Goal: Information Seeking & Learning: Check status

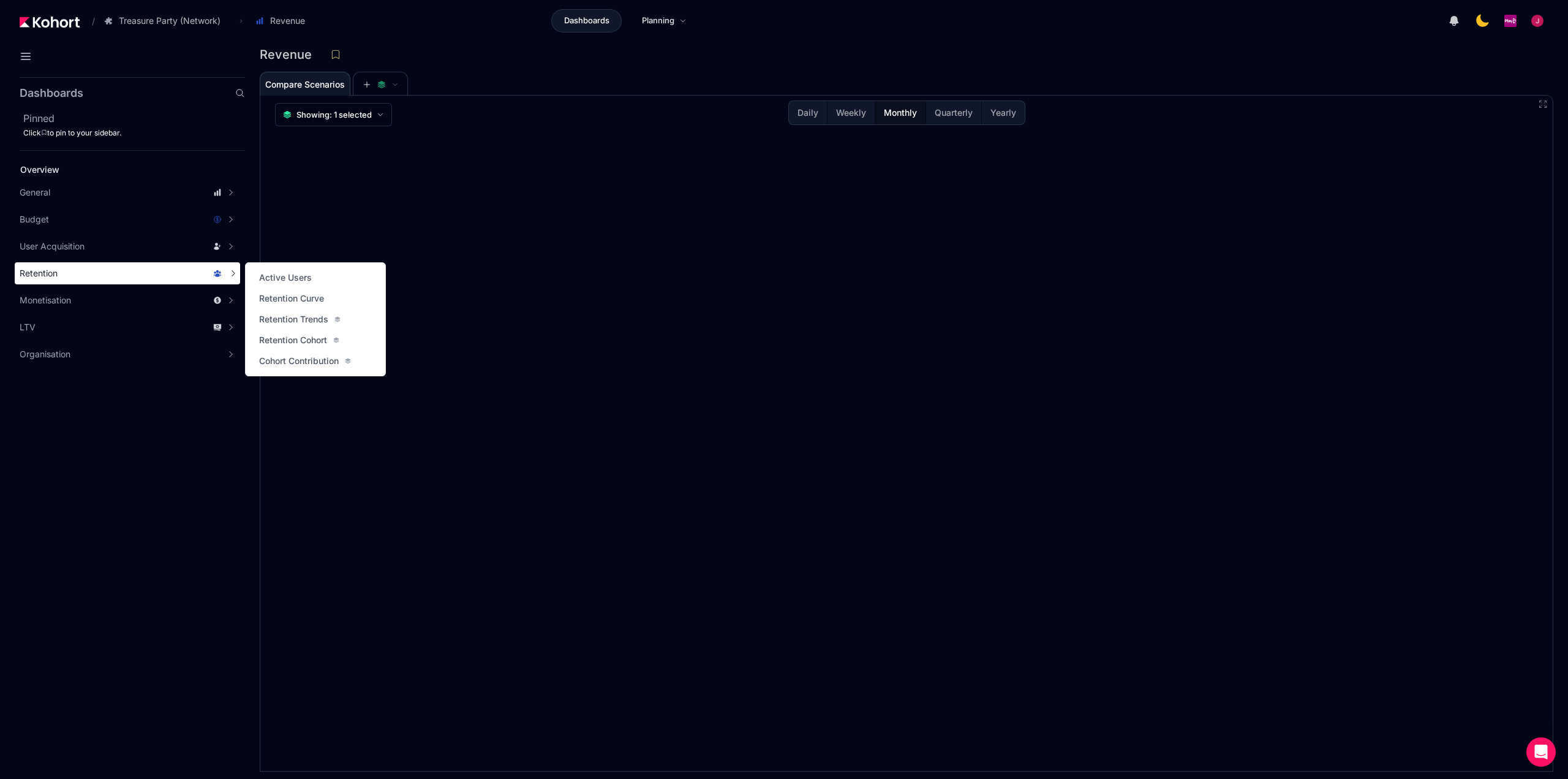
scroll to position [1, 0]
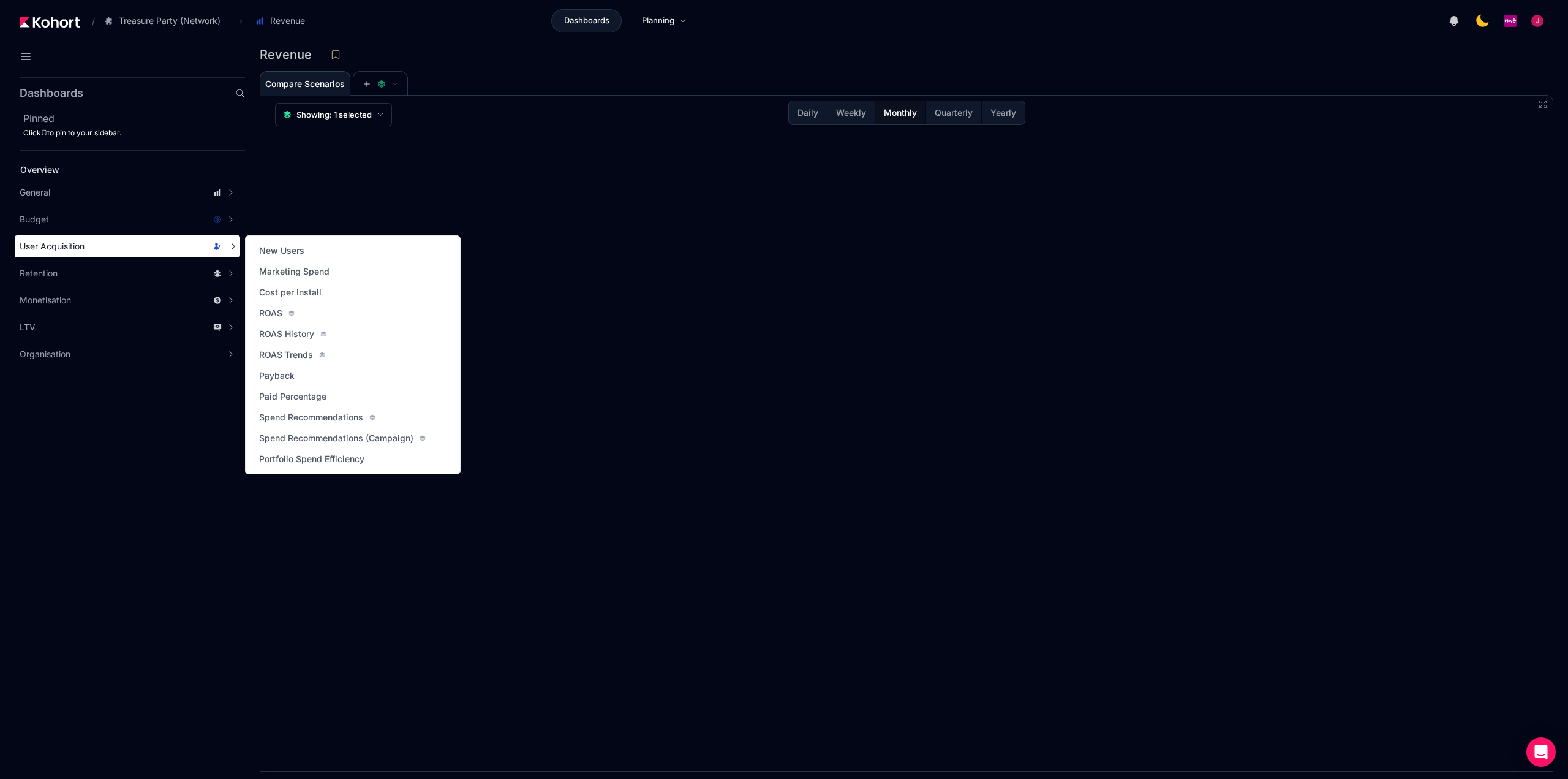
click at [89, 256] on div "User Acquisition" at bounding box center [127, 246] width 226 height 22
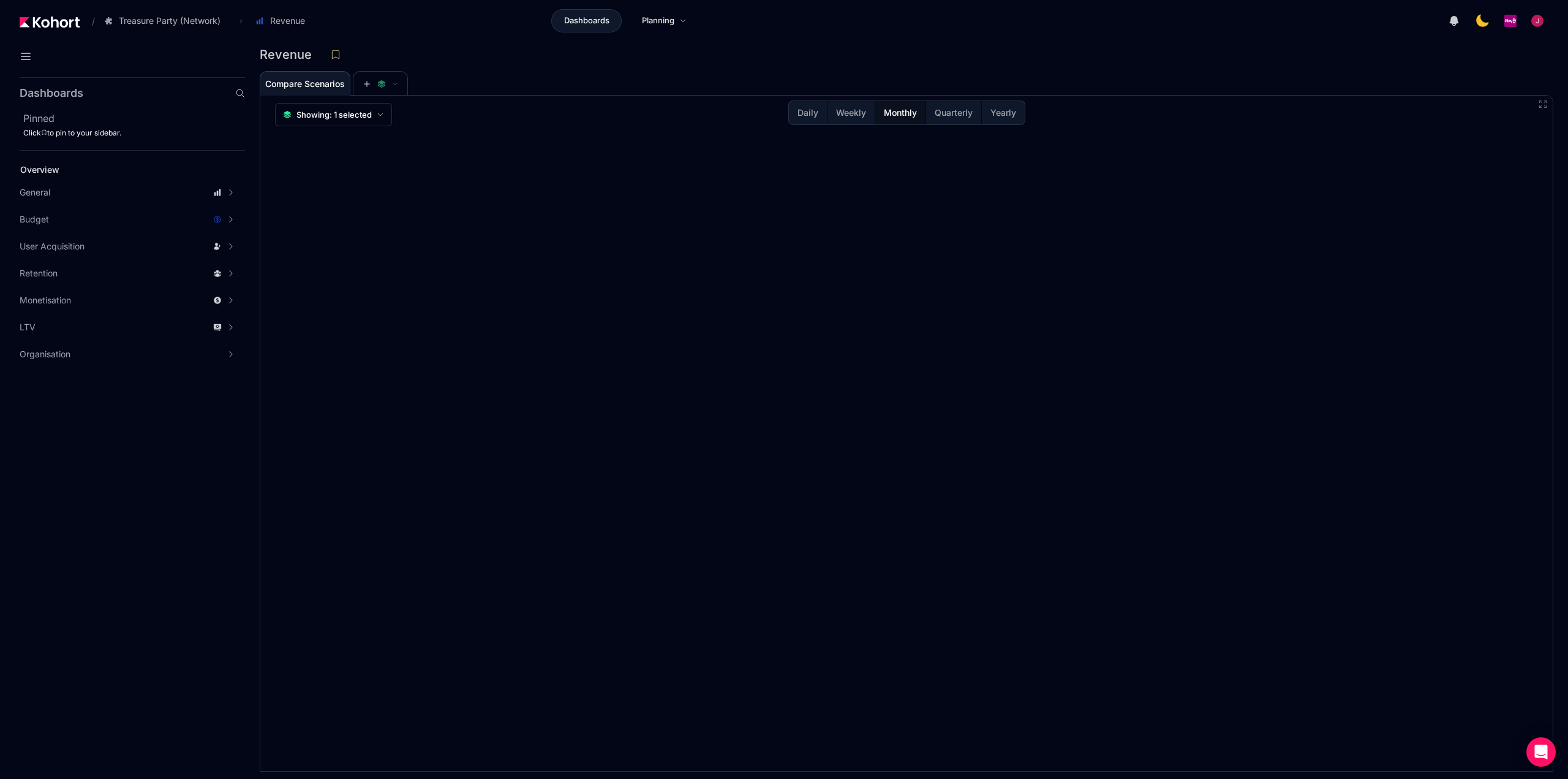
click at [201, 514] on aside "Dashboards Pinned Click to pin to your sidebar. Overview General Scenario Histo…" at bounding box center [122, 425] width 245 height 706
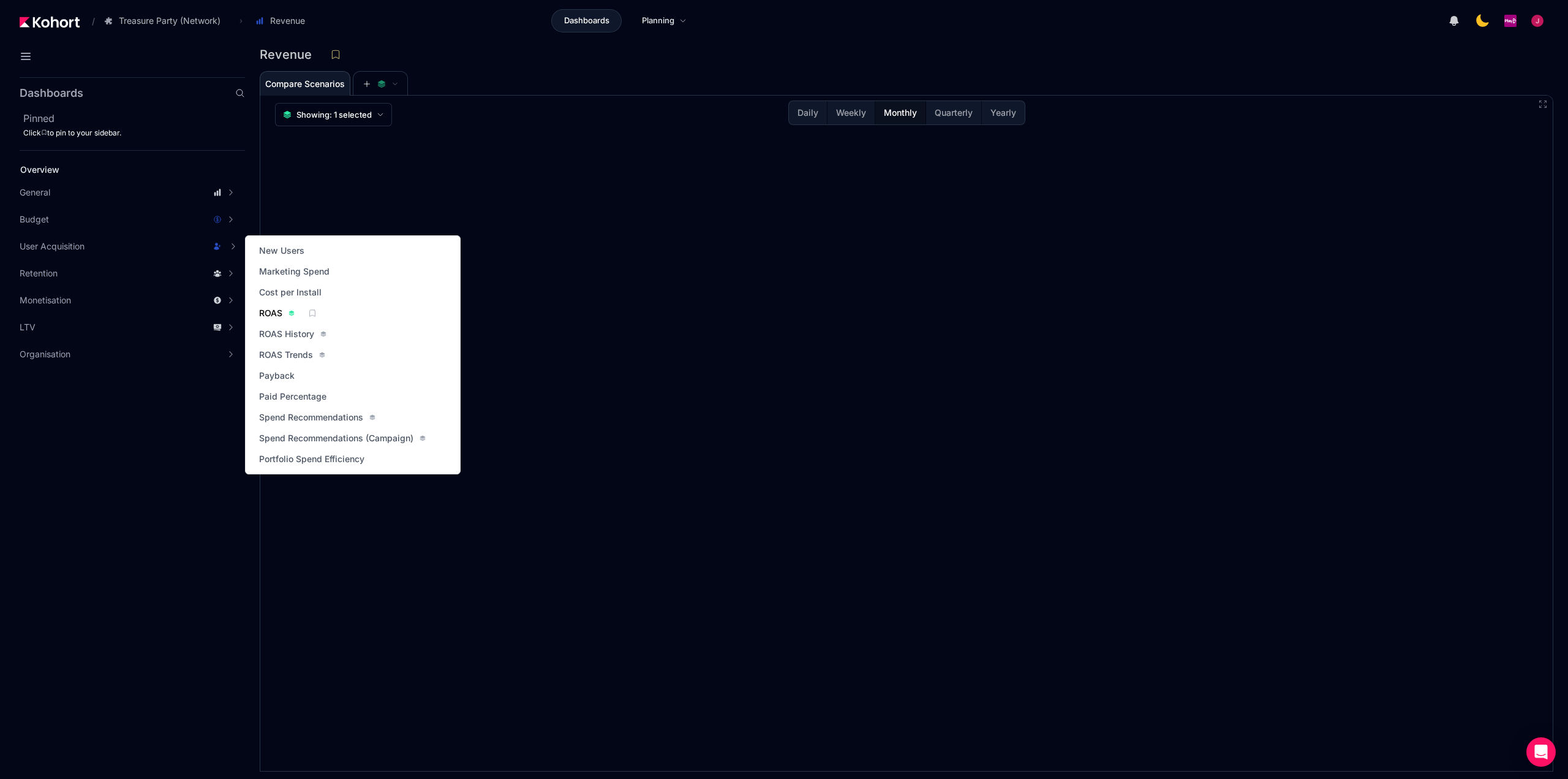
click at [275, 311] on span "ROAS" at bounding box center [270, 313] width 23 height 13
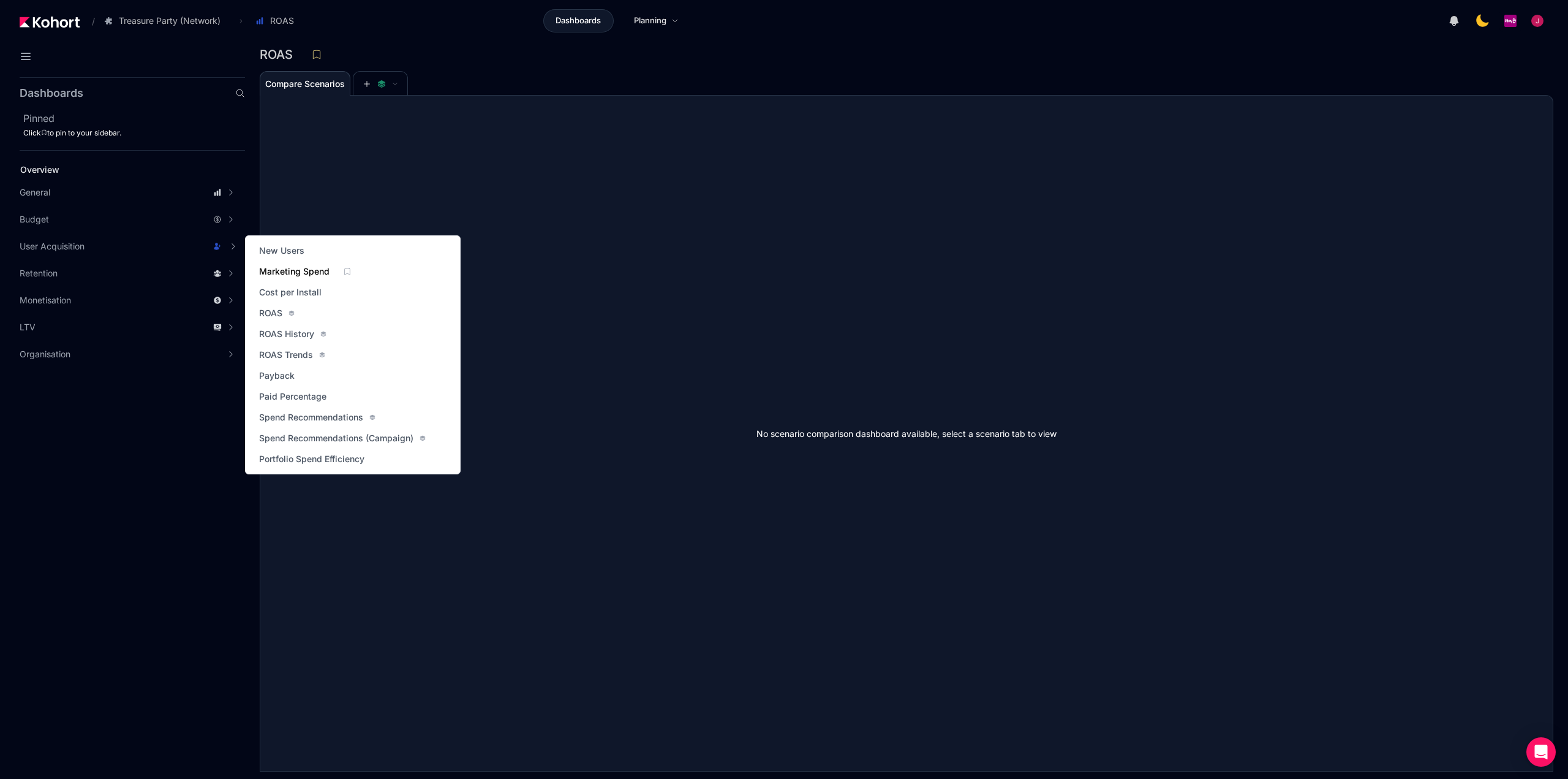
click at [287, 269] on span "Marketing Spend" at bounding box center [294, 271] width 70 height 13
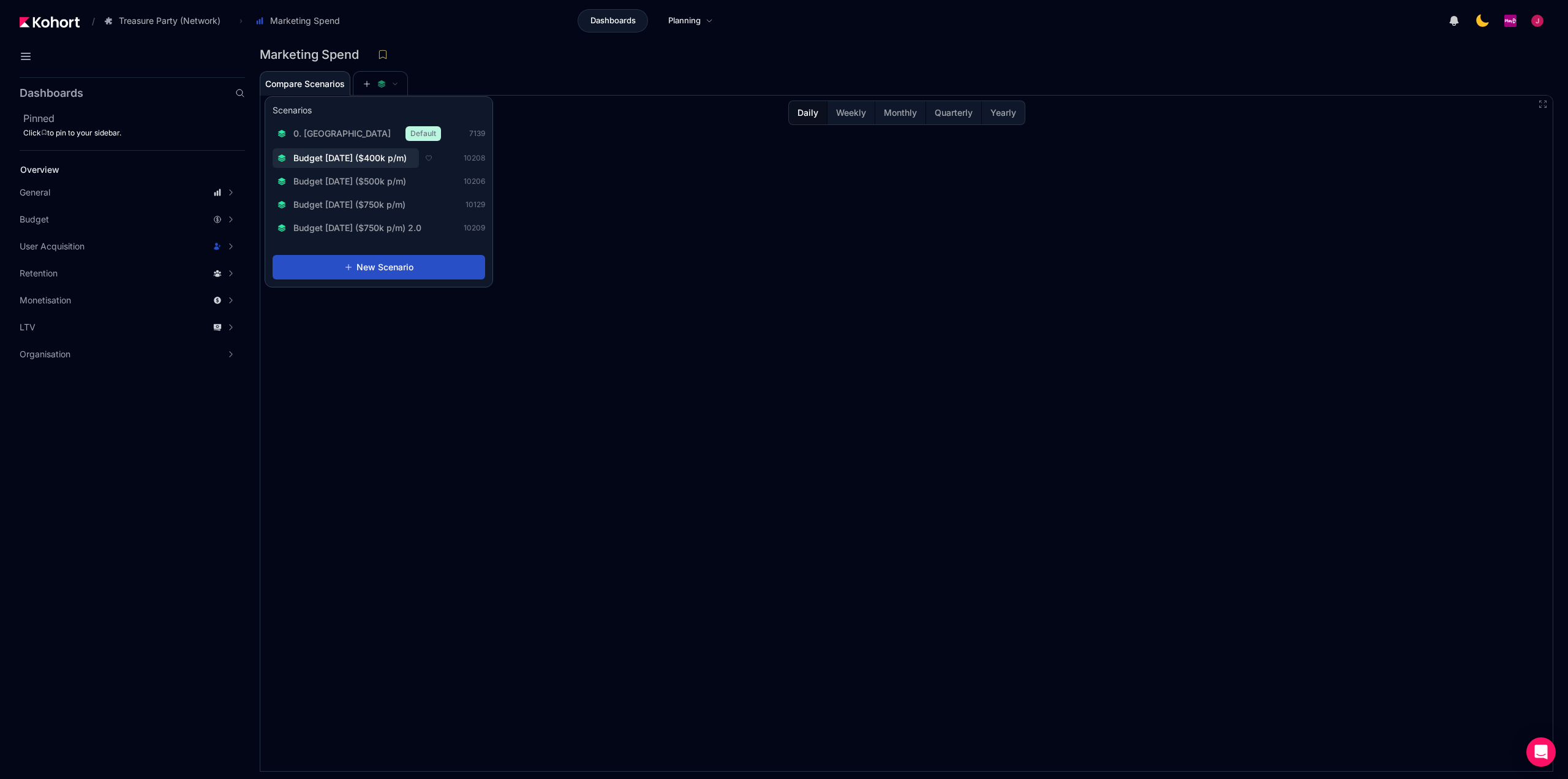
click at [376, 159] on span "Budget [DATE] ($400k p/m)" at bounding box center [350, 158] width 114 height 13
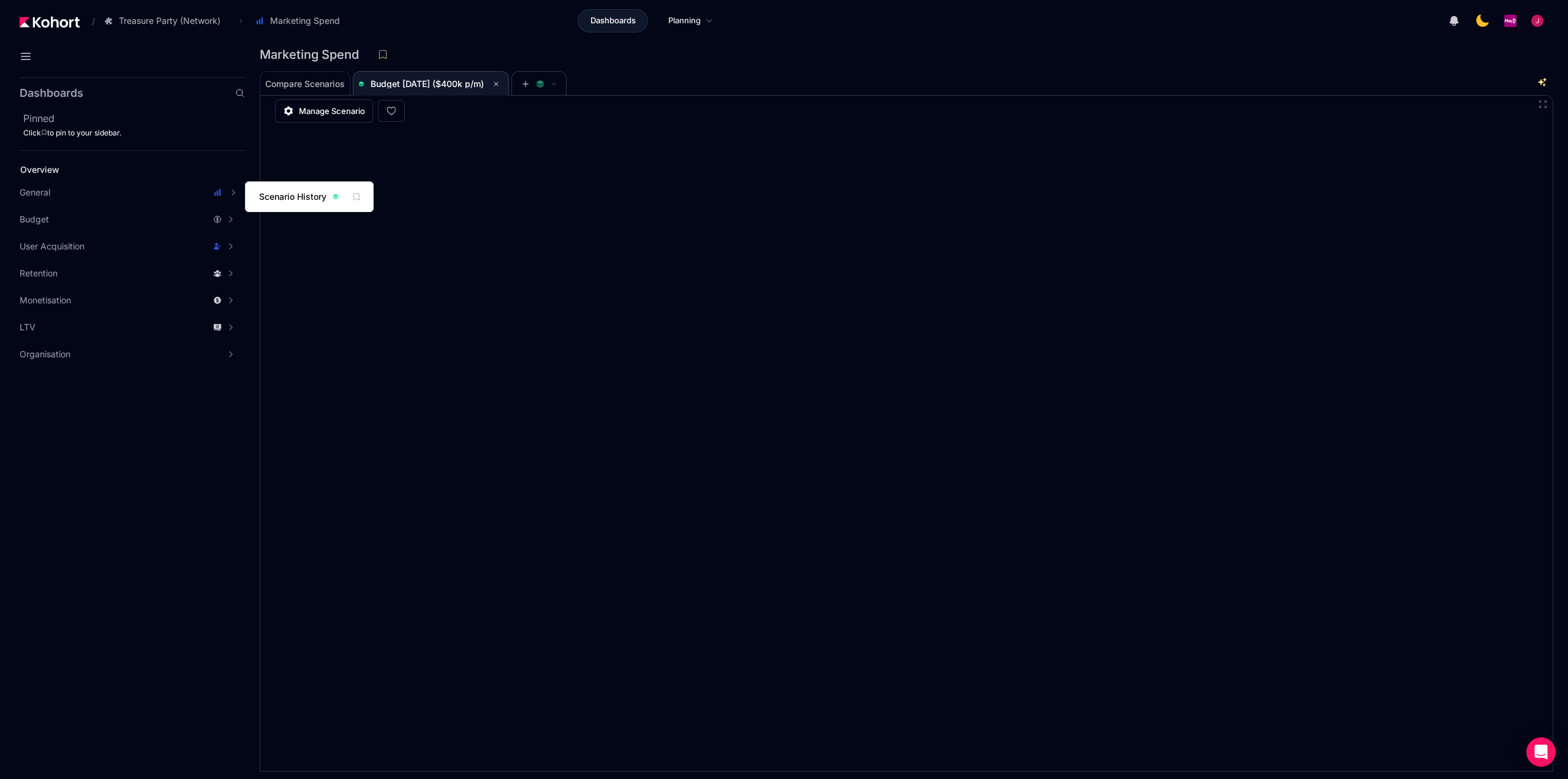
click at [289, 196] on span "Scenario History" at bounding box center [292, 196] width 67 height 13
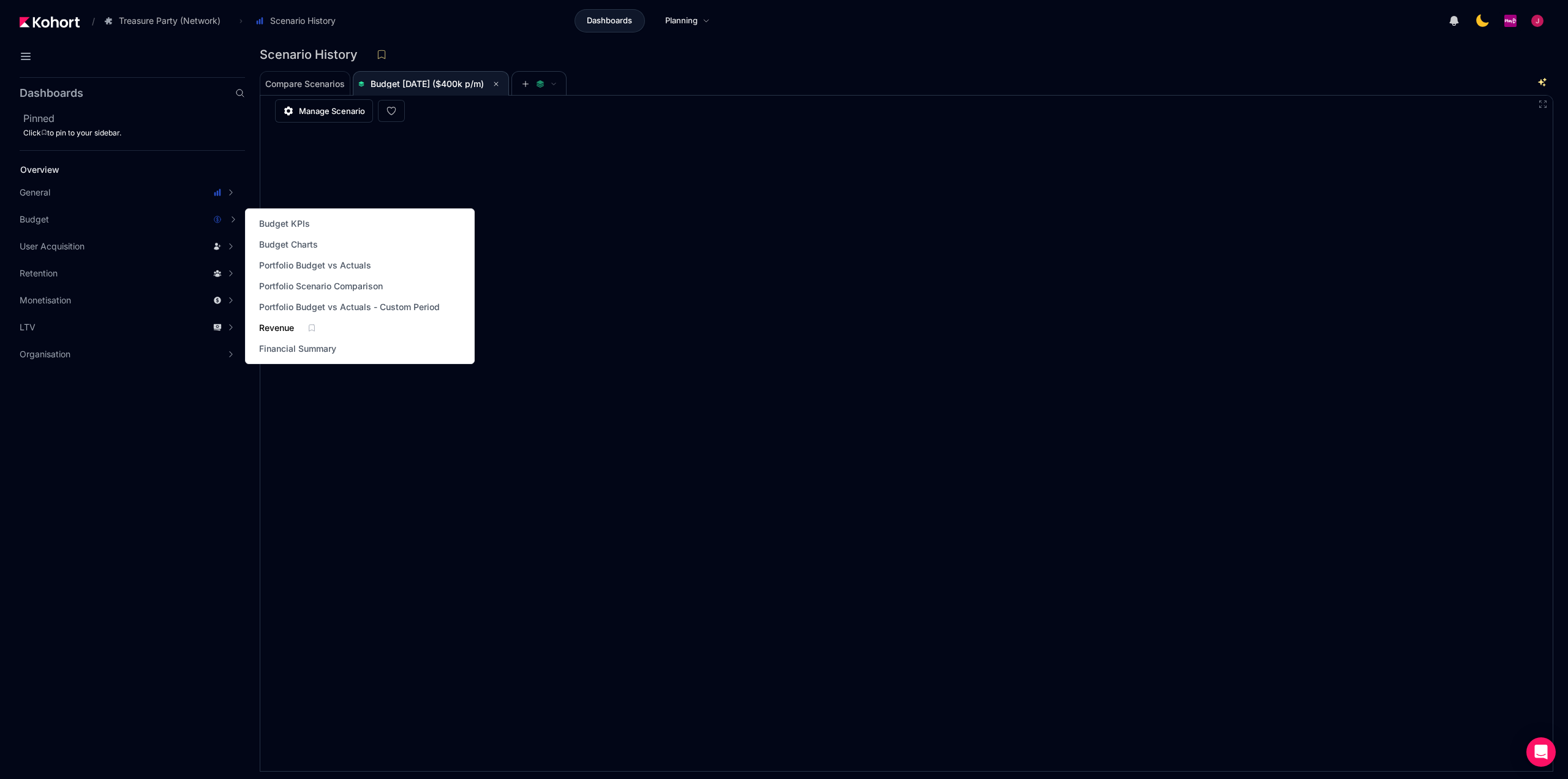
click at [277, 327] on span "Revenue" at bounding box center [276, 328] width 35 height 13
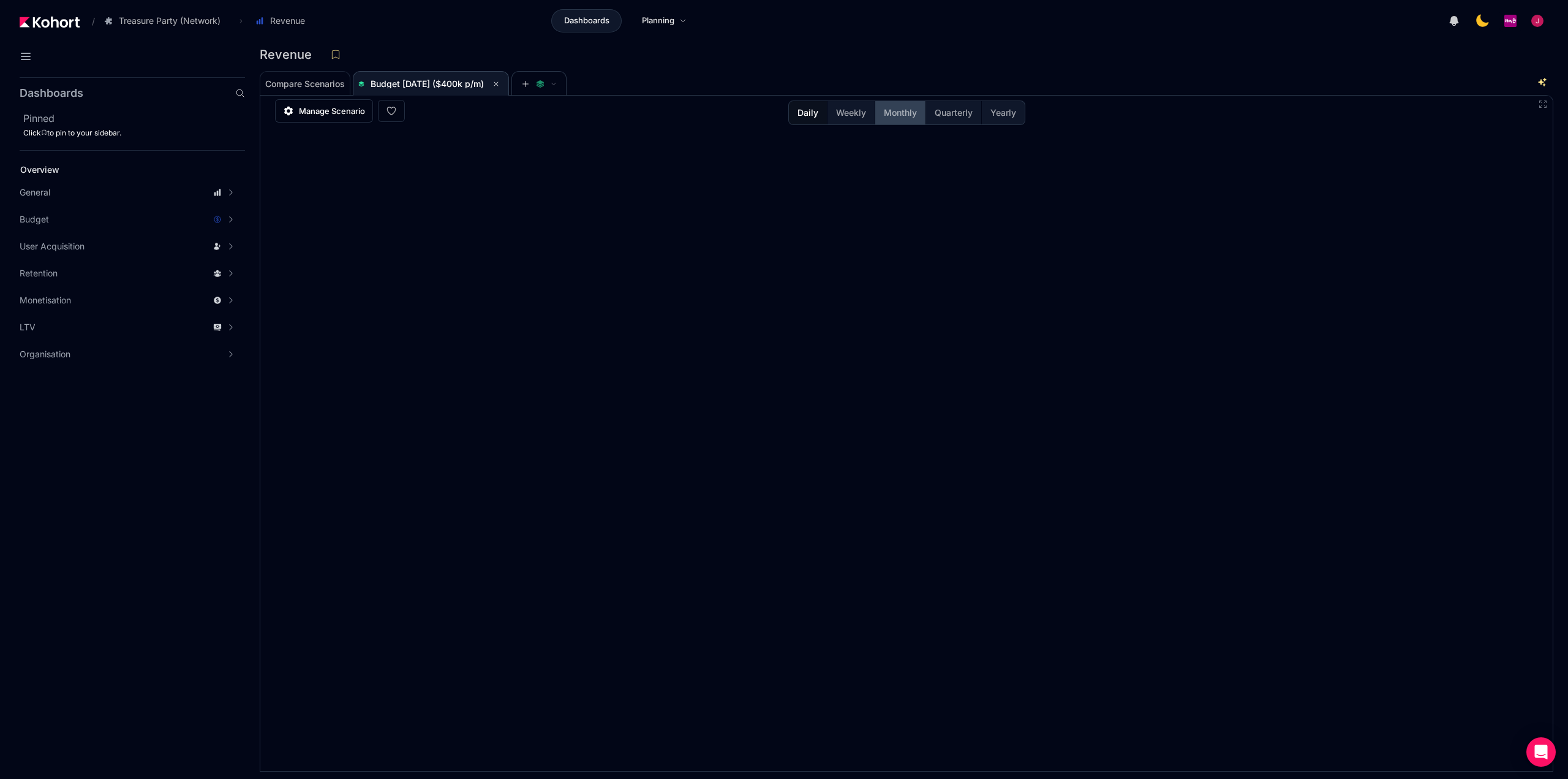
click at [886, 111] on span "Monthly" at bounding box center [900, 113] width 33 height 13
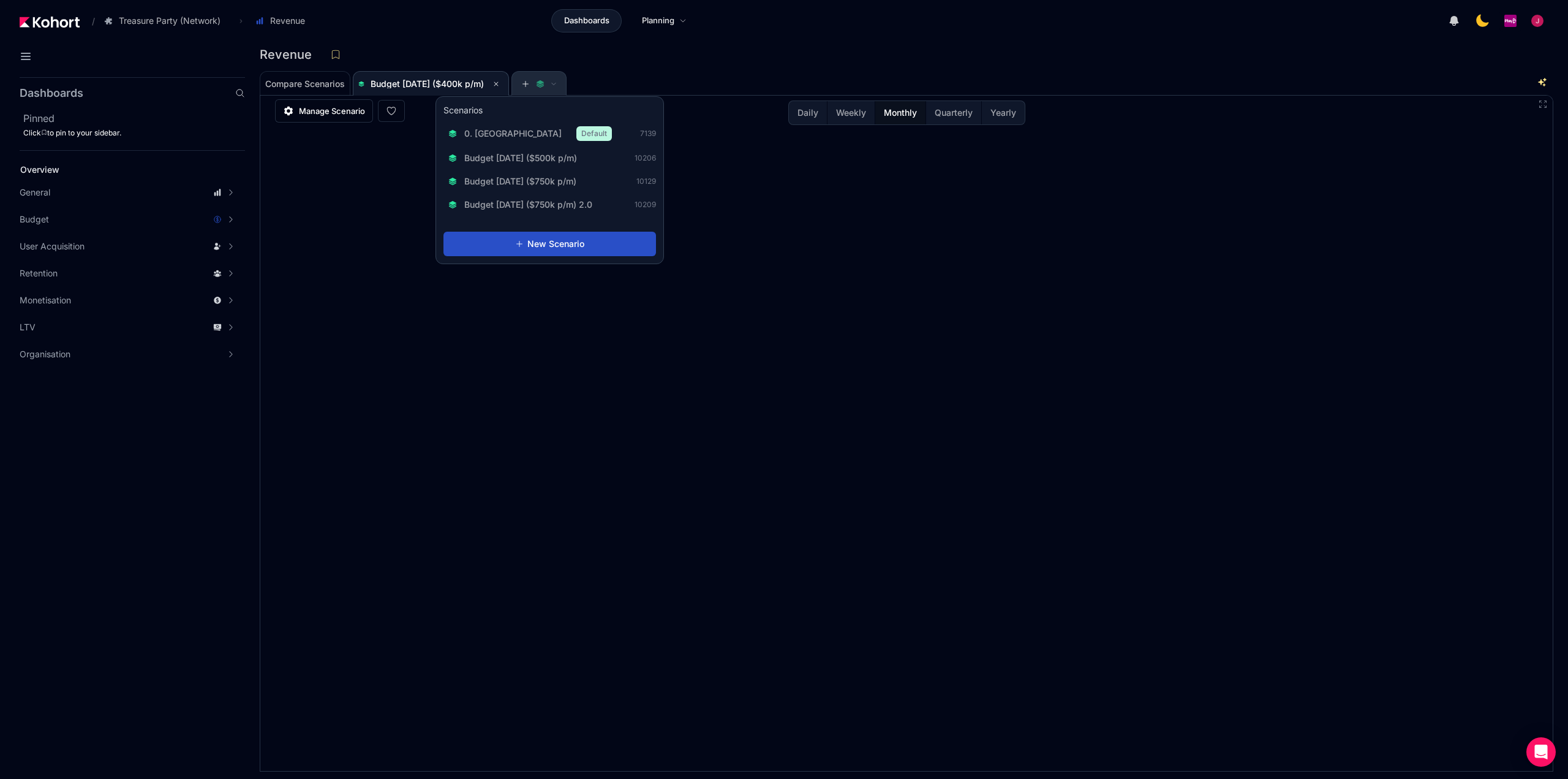
click at [543, 83] on icon at bounding box center [540, 82] width 8 height 4
click at [558, 159] on span "Budget [DATE] ($500k p/m)" at bounding box center [520, 158] width 113 height 13
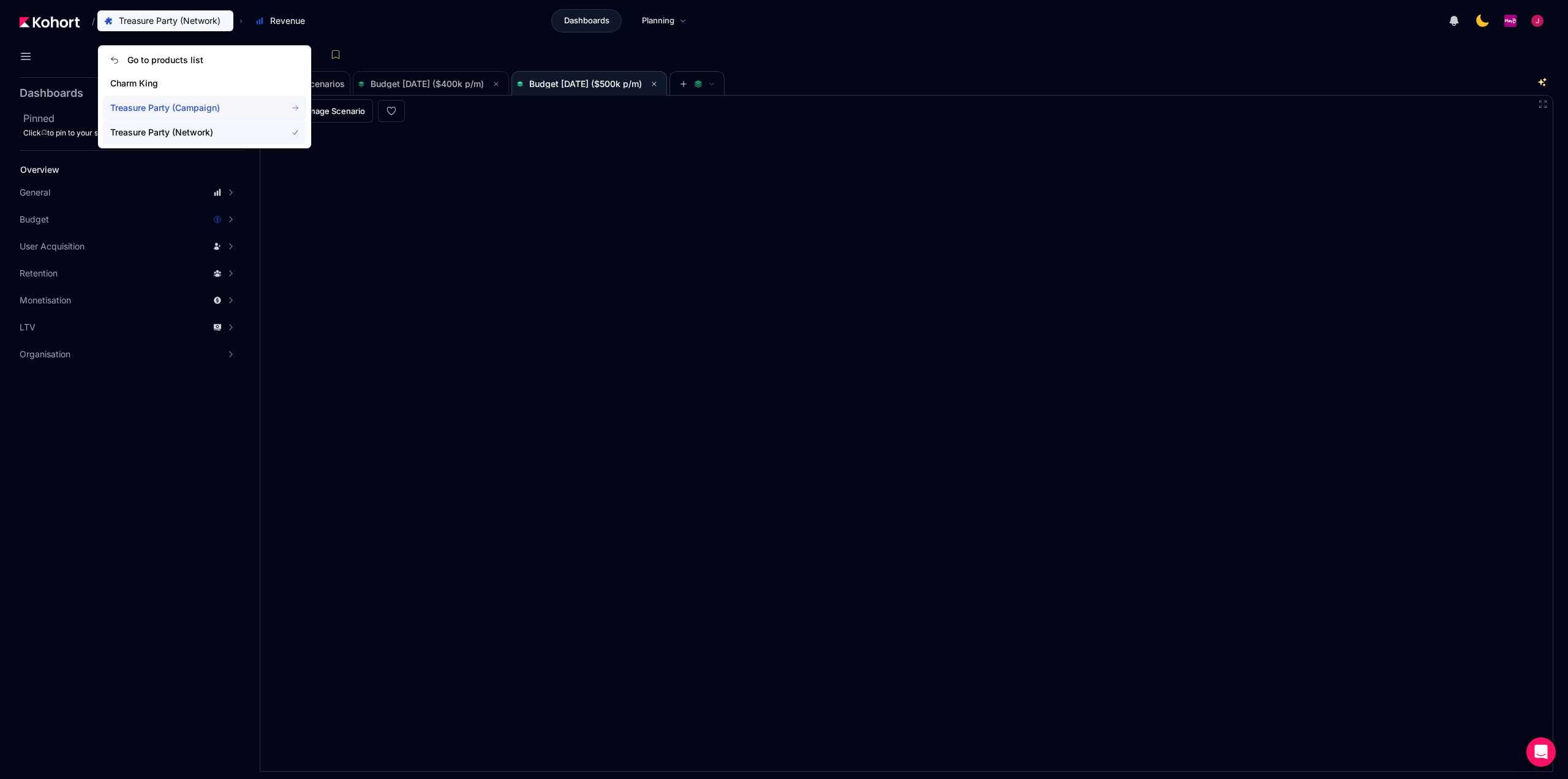
click at [209, 109] on span "Treasure Party (Campaign)" at bounding box center [191, 108] width 161 height 13
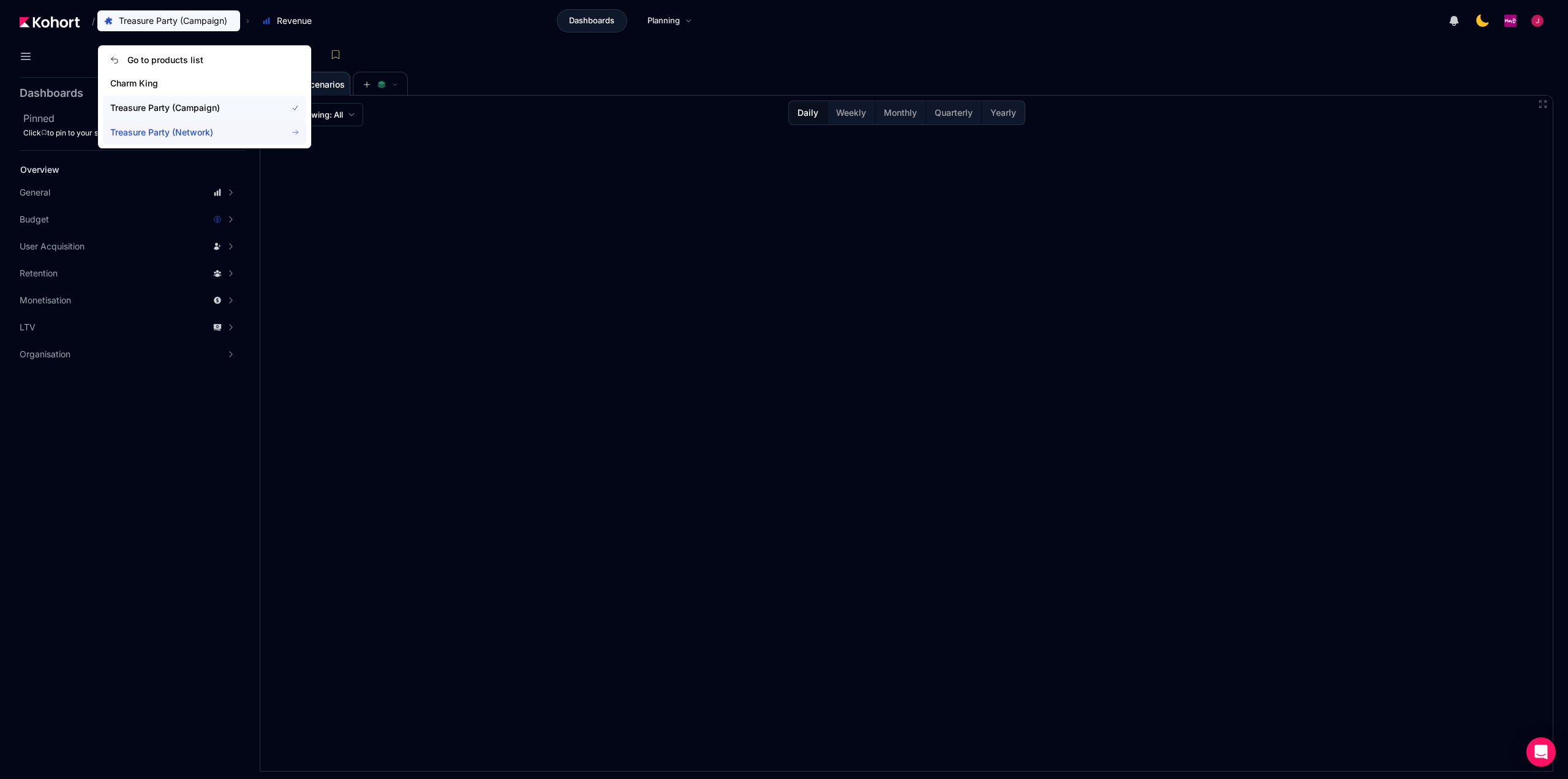
click at [186, 134] on span "Treasure Party (Network)" at bounding box center [191, 132] width 161 height 13
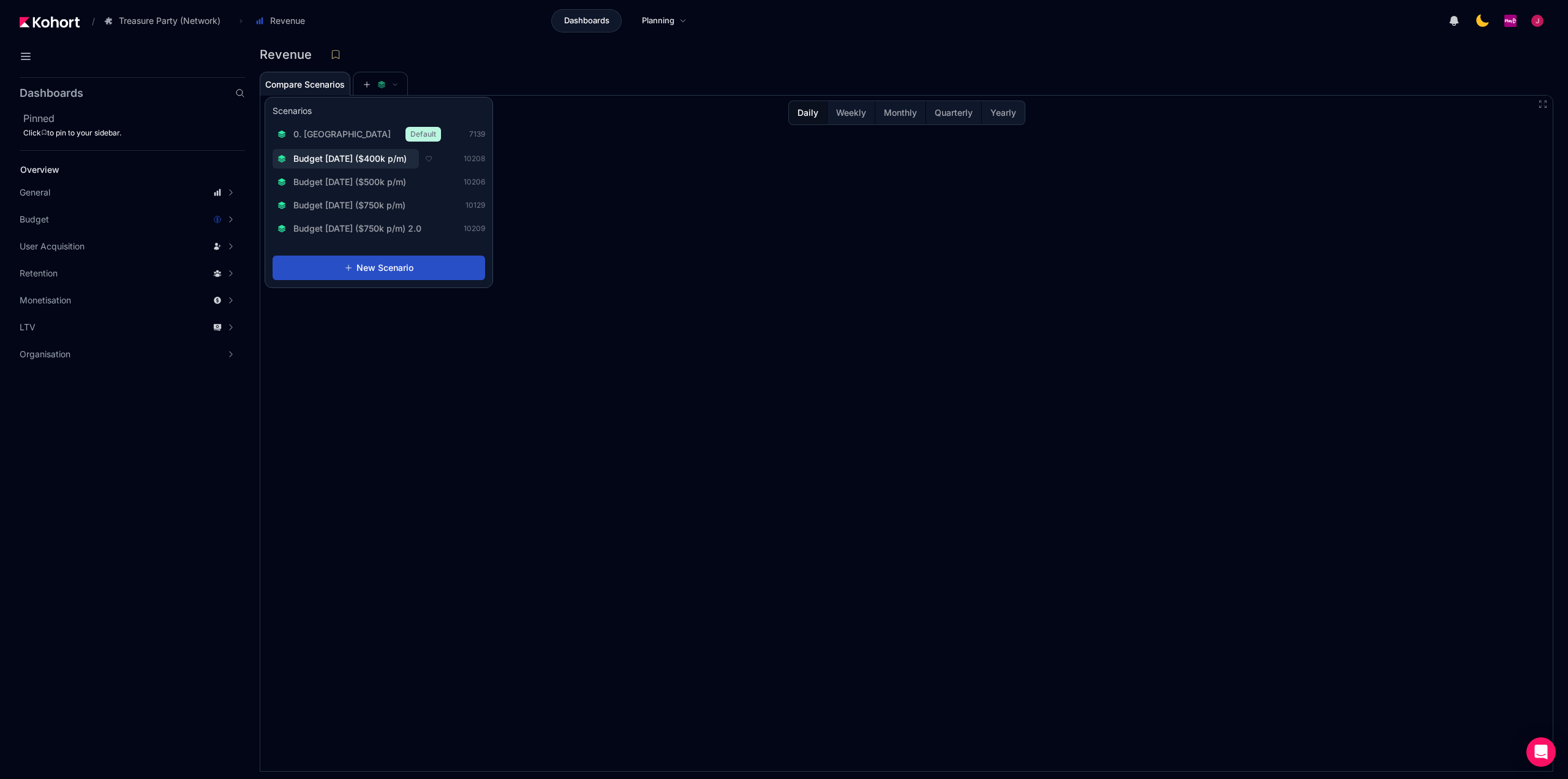
click at [386, 163] on span "Budget [DATE] ($400k p/m)" at bounding box center [350, 159] width 114 height 13
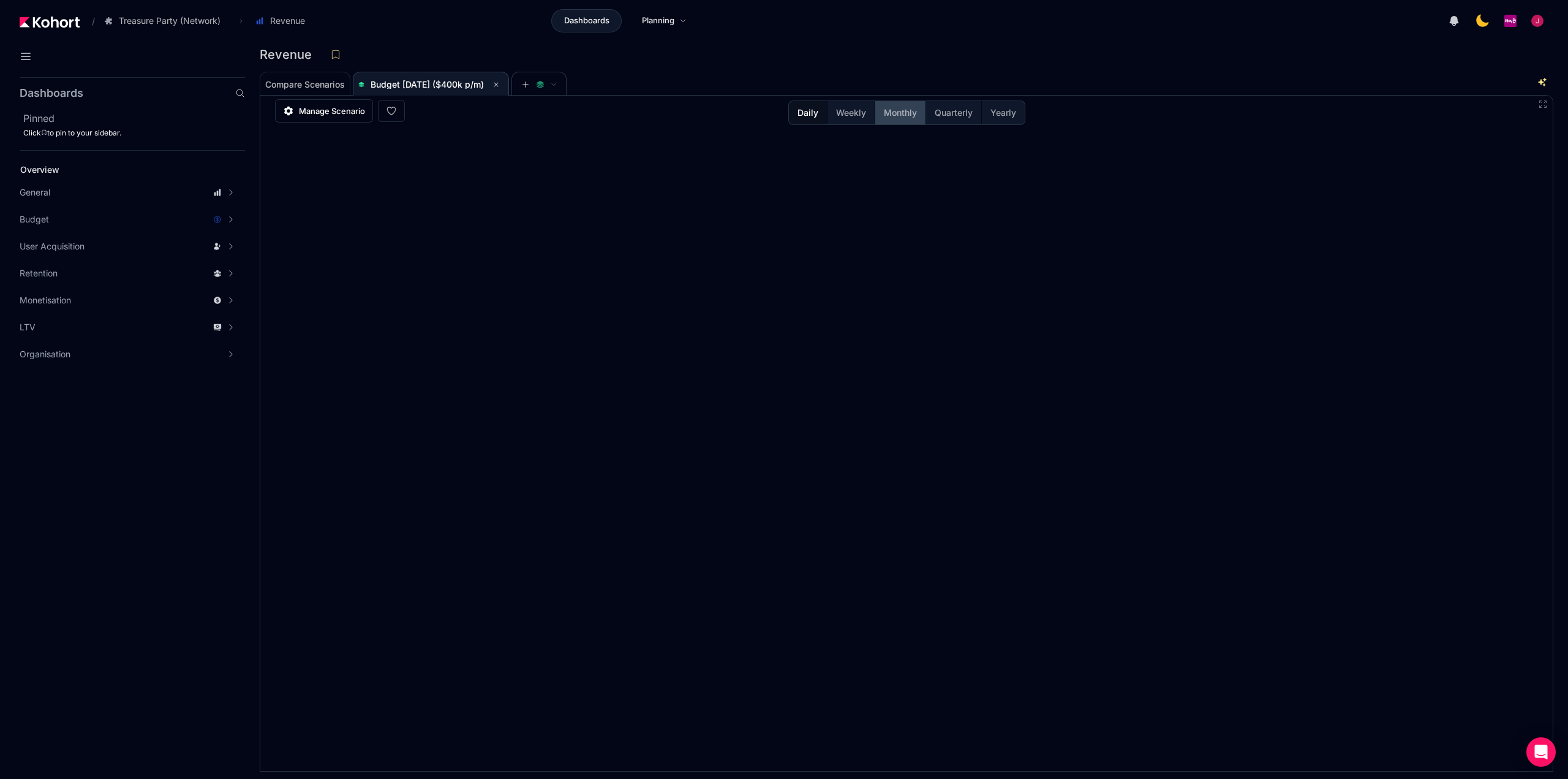
click at [903, 119] on button "Monthly" at bounding box center [900, 113] width 51 height 23
